Goal: Navigation & Orientation: Find specific page/section

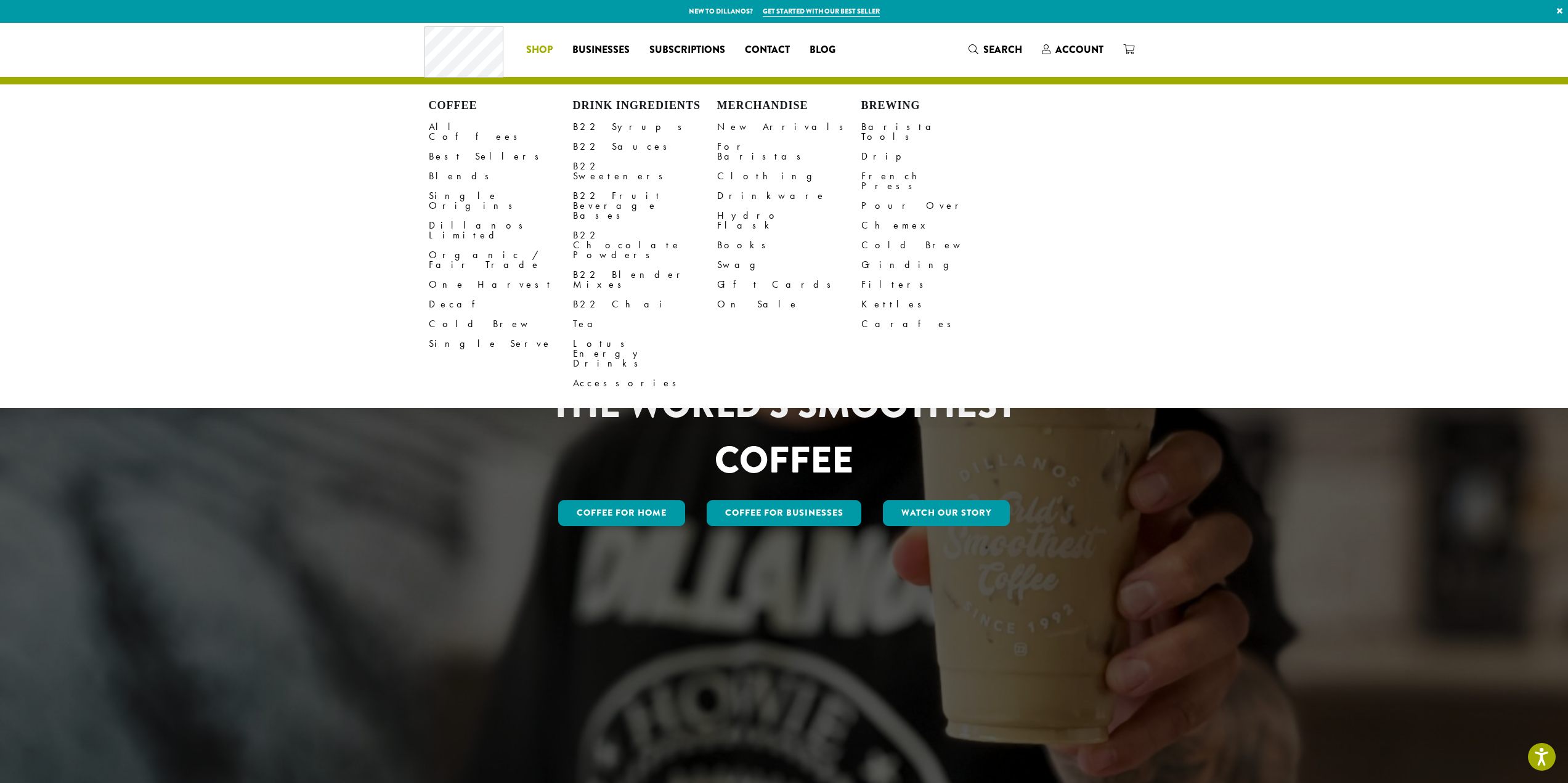
click at [548, 45] on span "Shop" at bounding box center [539, 50] width 27 height 16
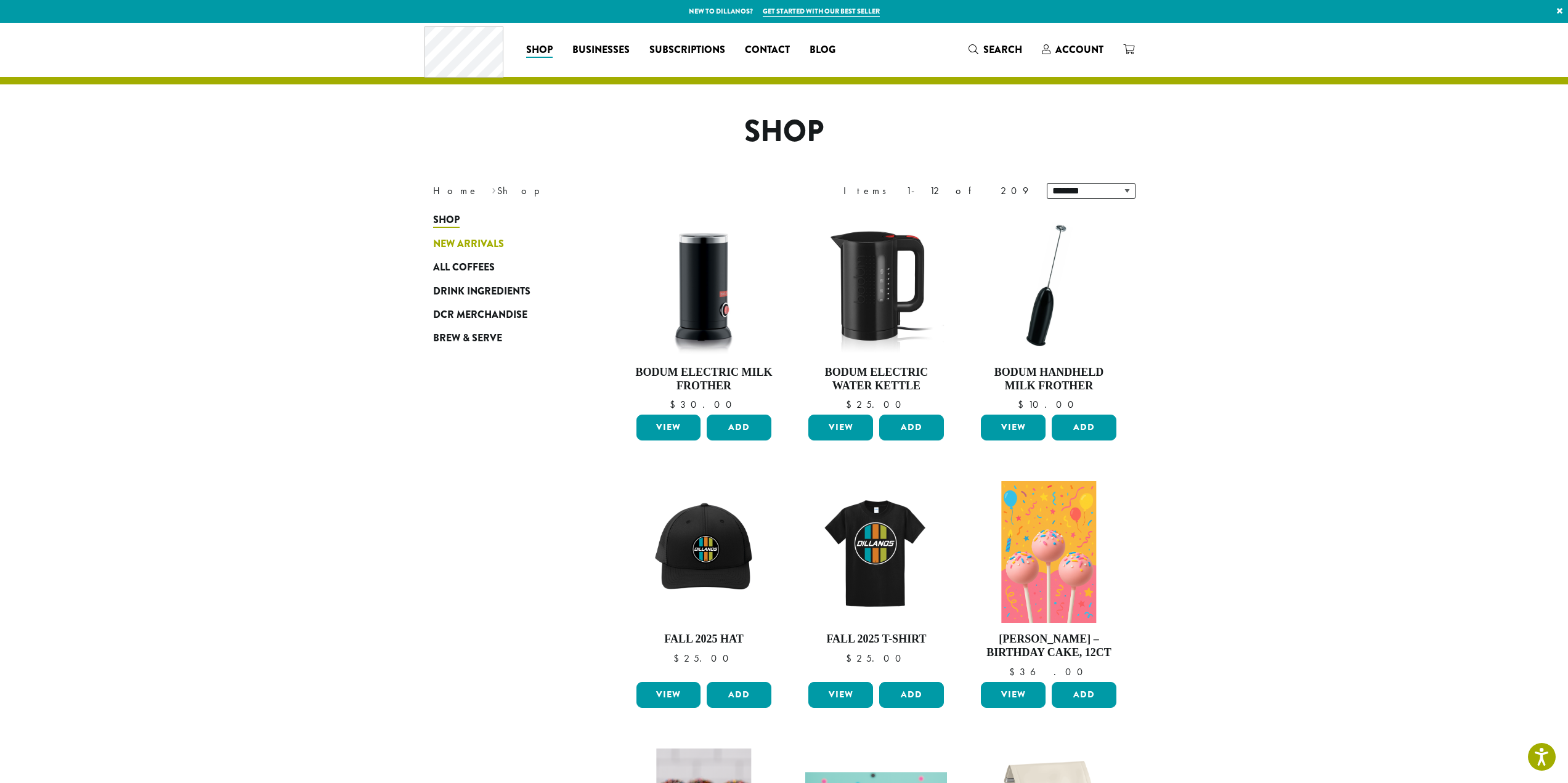
click at [494, 242] on span "New Arrivals" at bounding box center [468, 244] width 71 height 16
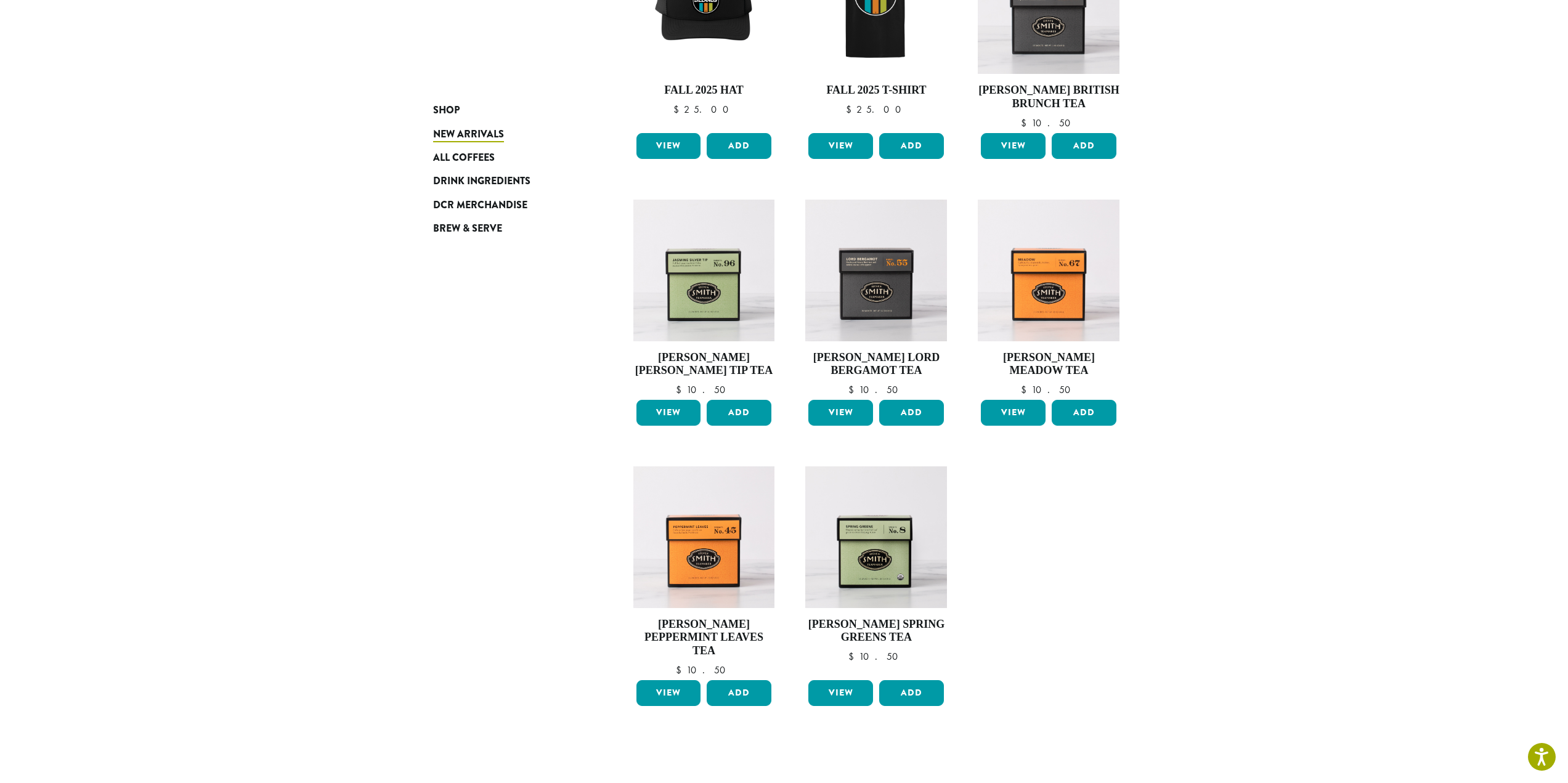
scroll to position [554, 0]
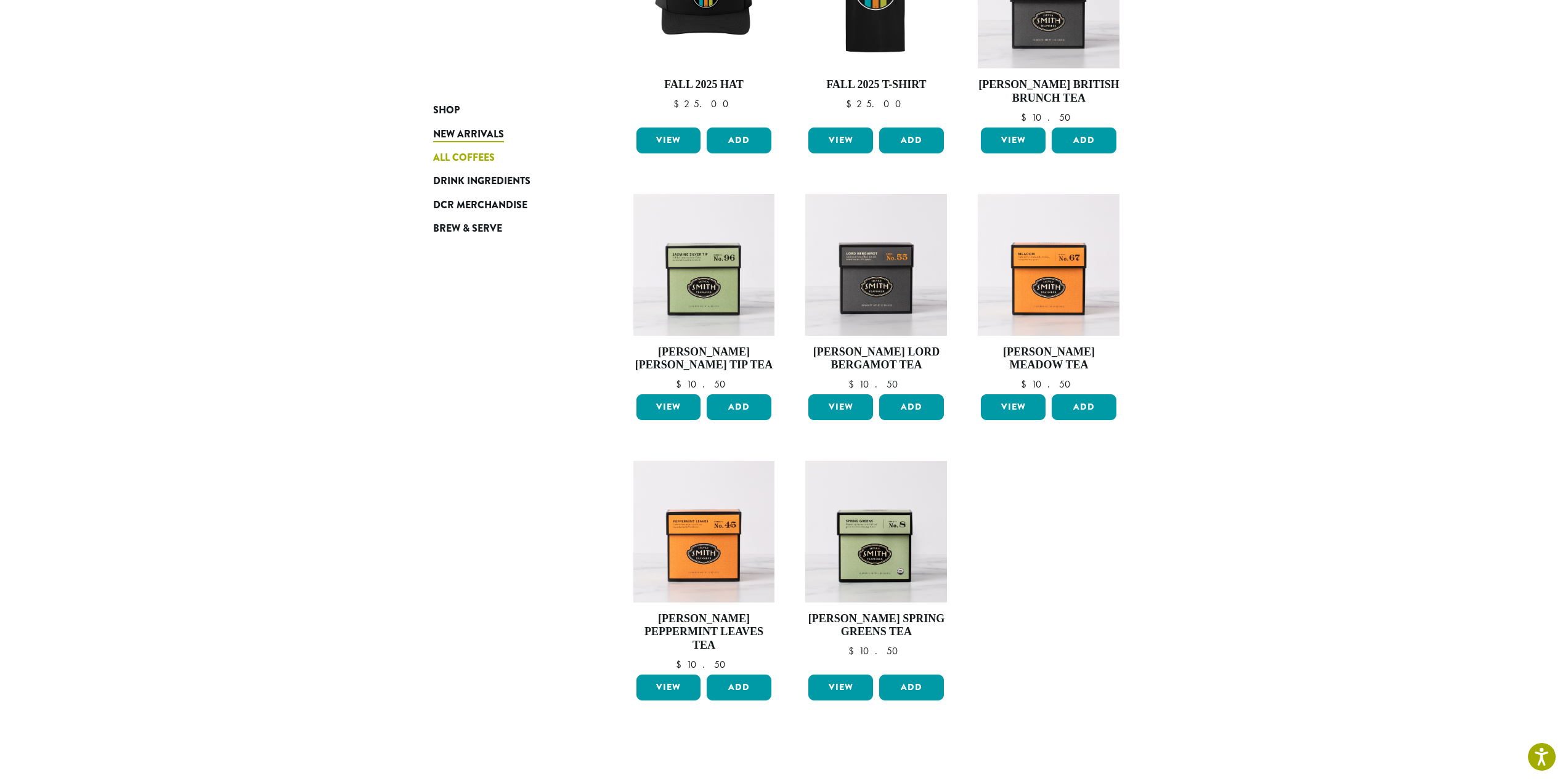
click at [502, 160] on link "All Coffees" at bounding box center [507, 158] width 148 height 24
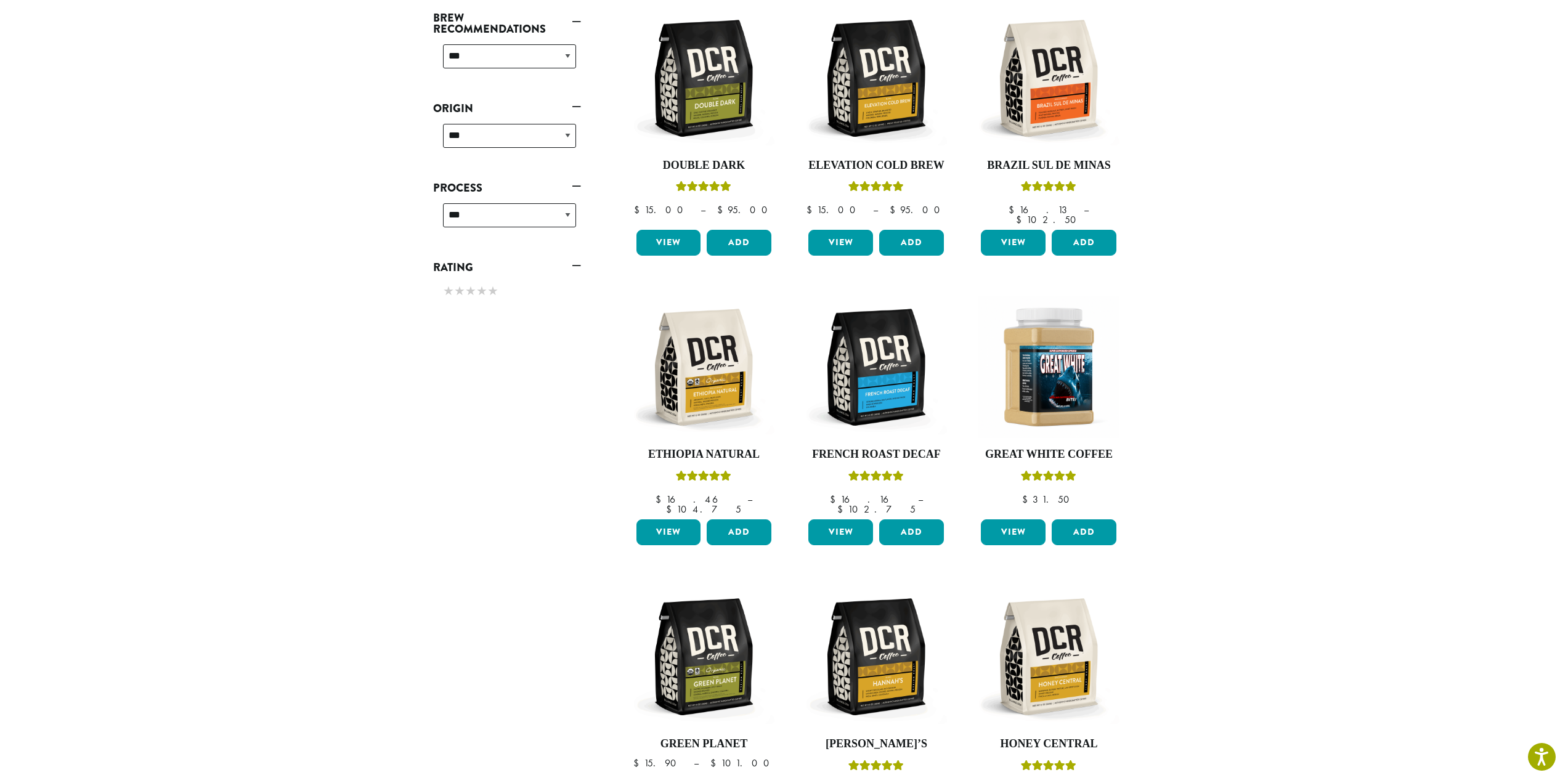
scroll to position [794, 0]
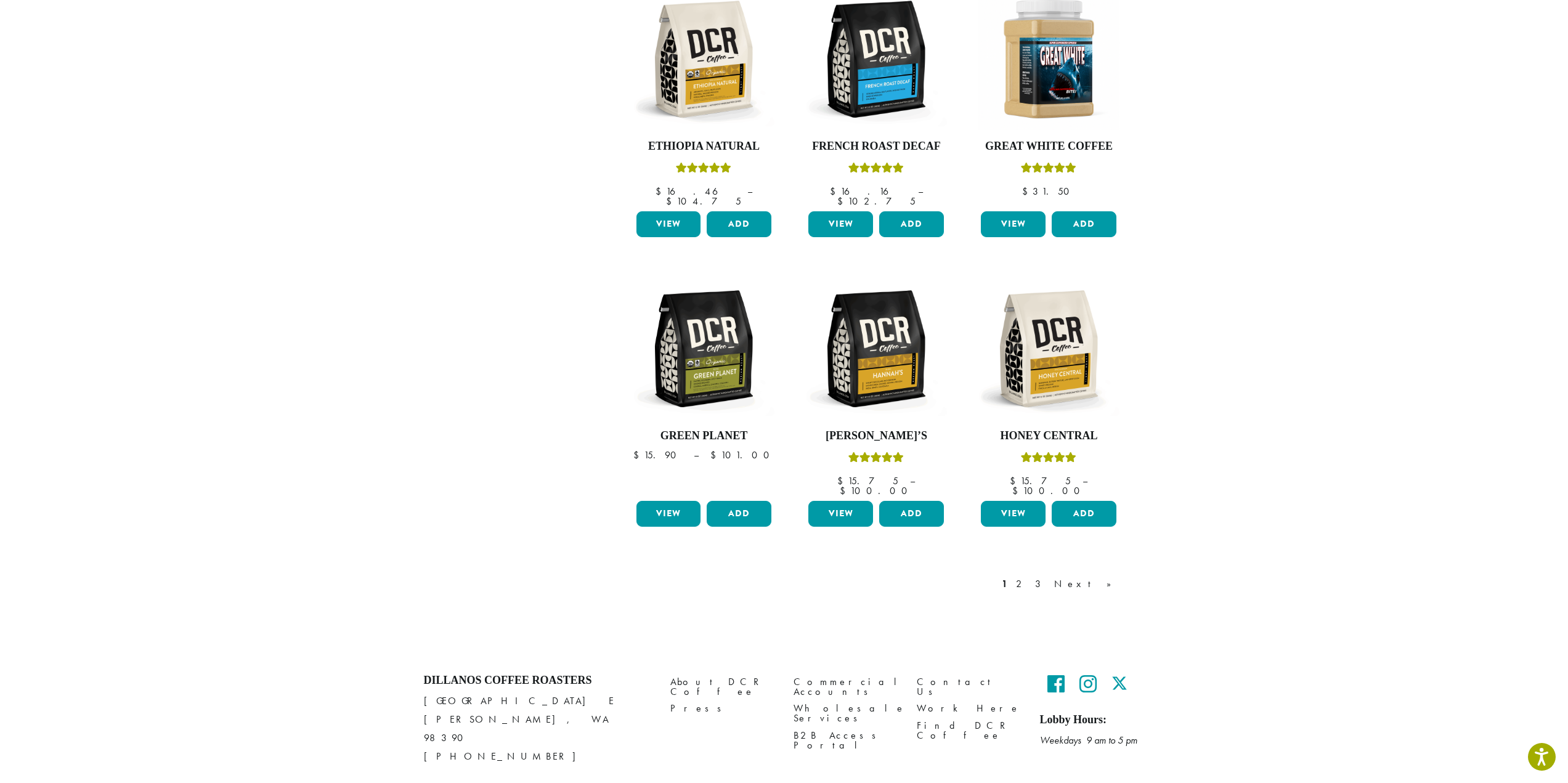
click at [1029, 576] on link "2" at bounding box center [1020, 584] width 16 height 15
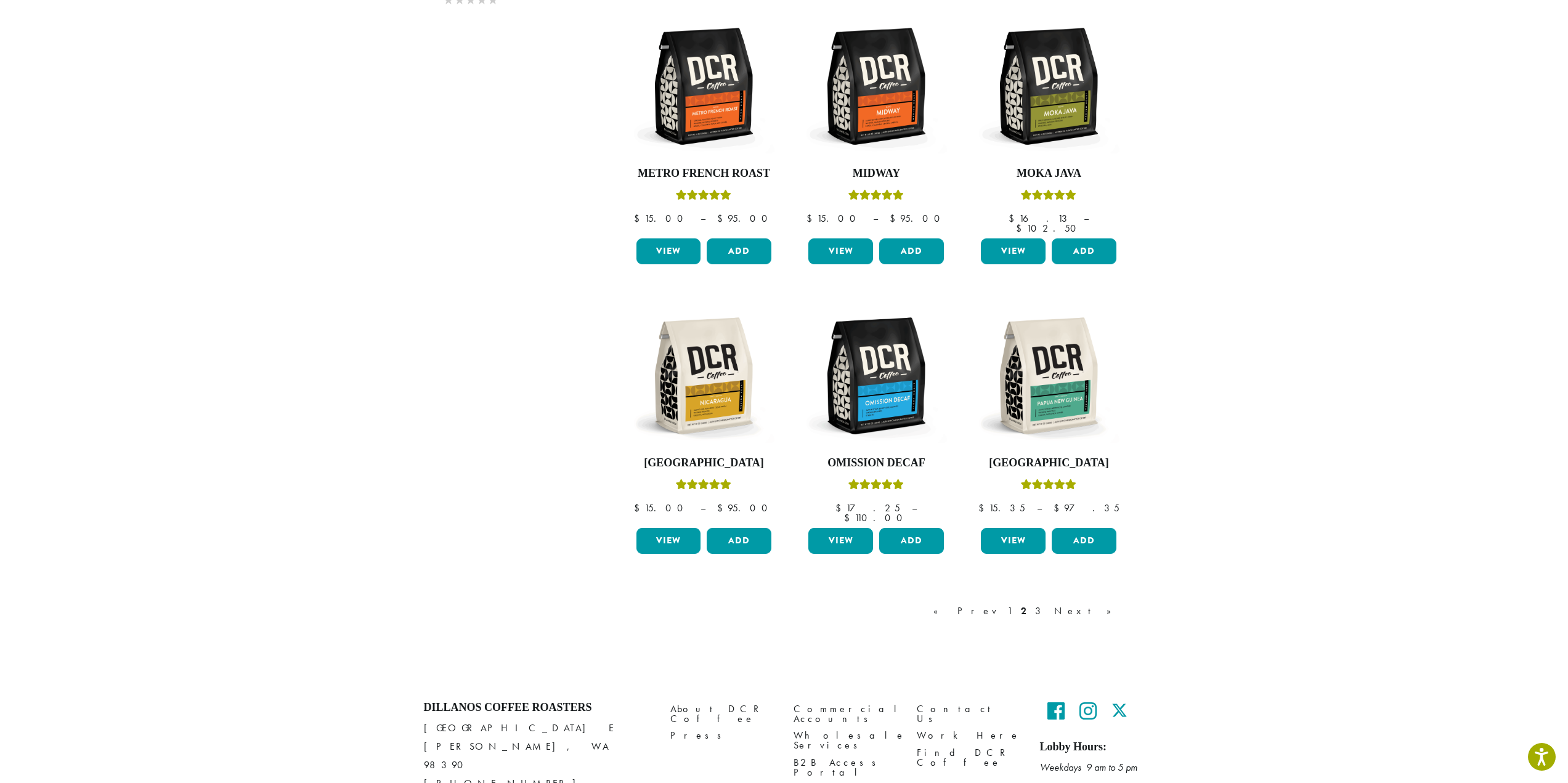
scroll to position [794, 0]
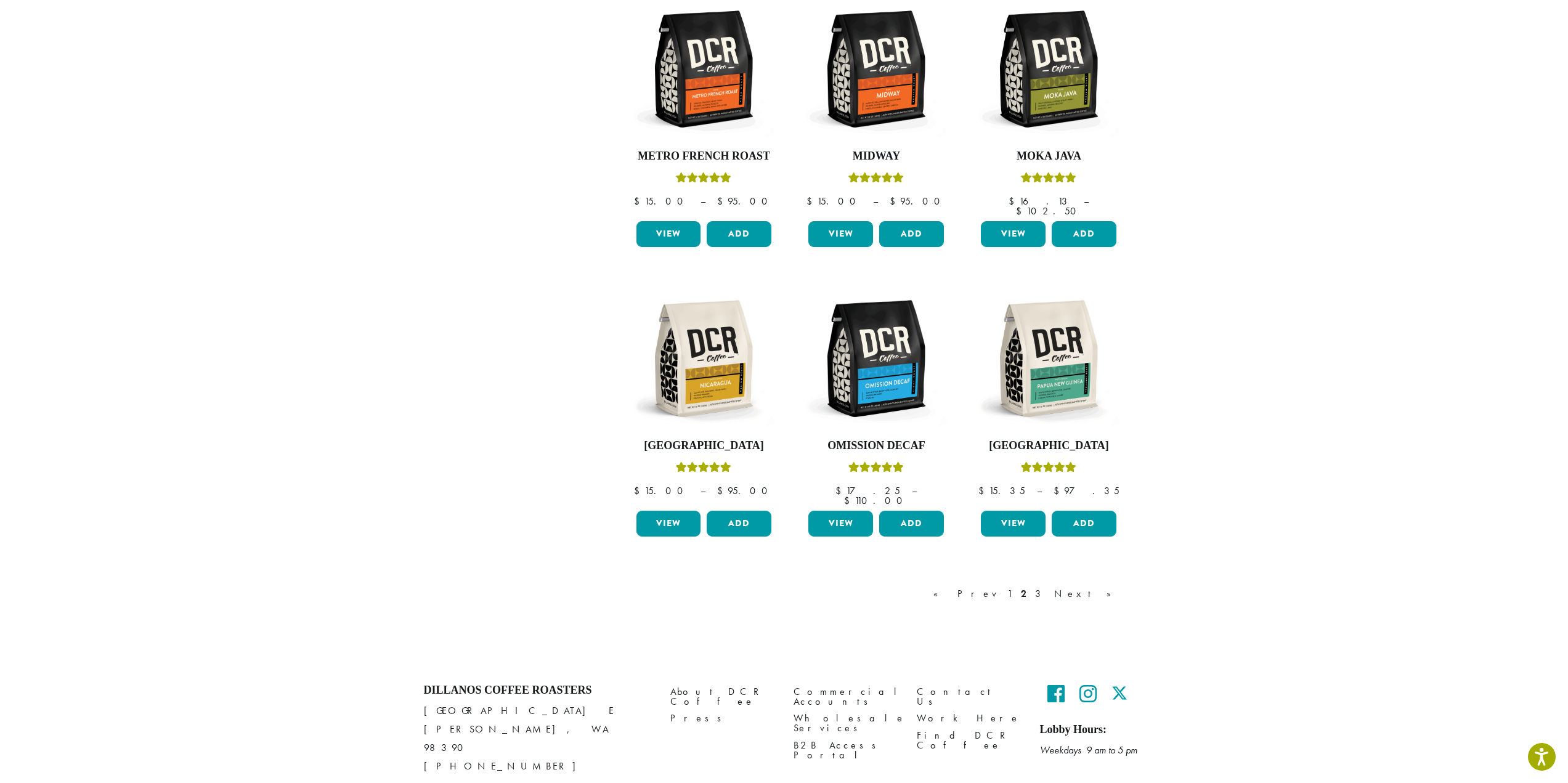
click at [1048, 587] on link "3" at bounding box center [1040, 594] width 16 height 15
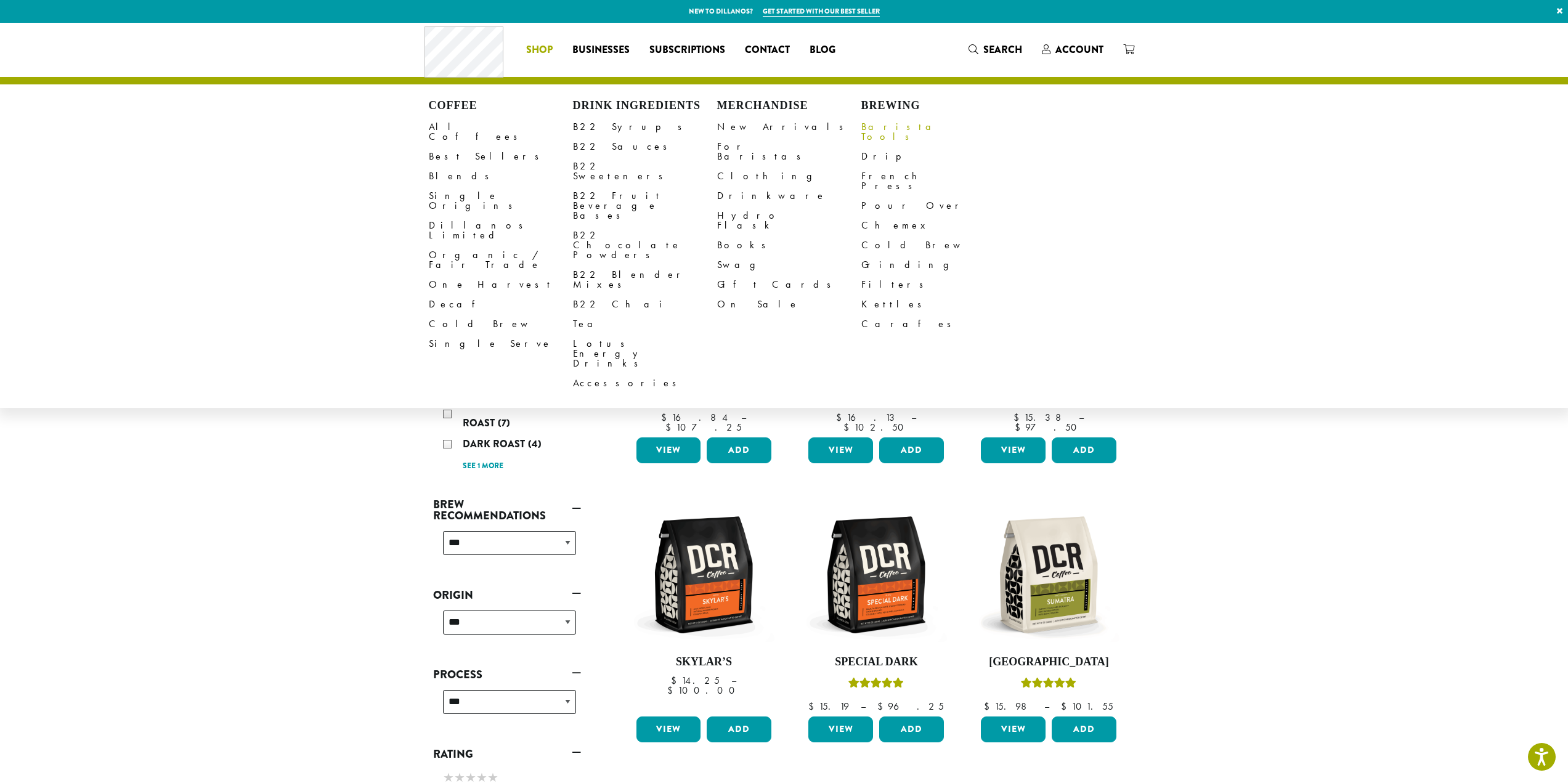
click at [876, 129] on link "Barista Tools" at bounding box center [933, 131] width 144 height 30
